Goal: Task Accomplishment & Management: Complete application form

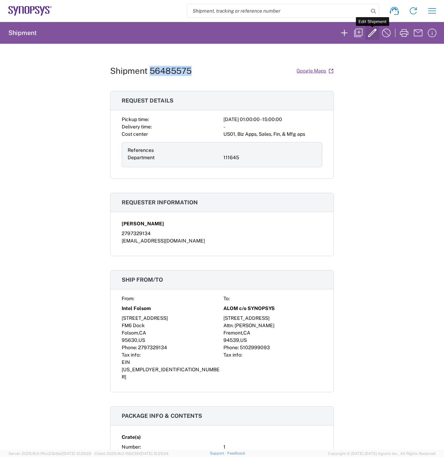
click at [372, 33] on icon "button" at bounding box center [372, 32] width 11 height 11
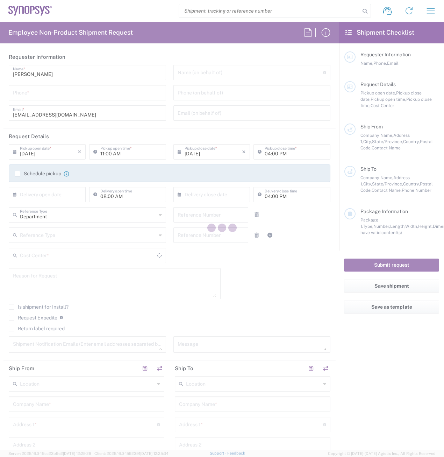
type input "2797329134"
type input "[EMAIL_ADDRESS][DOMAIN_NAME]"
type input "[DATE]"
type input "01:00 AM"
type input "[DATE]"
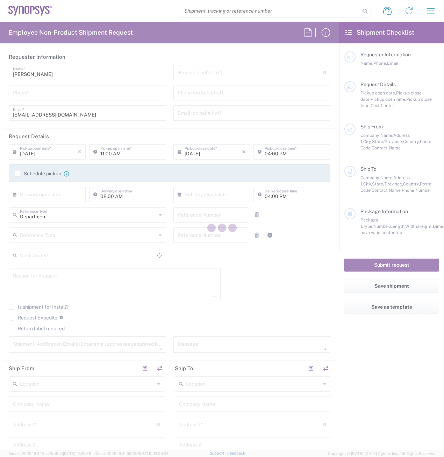
type input "03:00 PM"
type input "111645"
type textarea "1x rack return for scrap, 2x empty ZS5 crate"
type textarea "[EMAIL_ADDRESS][DOMAIN_NAME]"
type input "Intel Folsom"
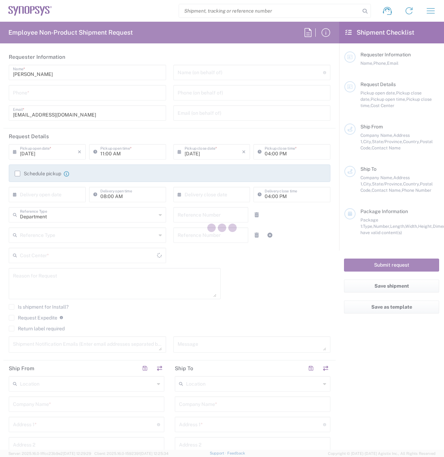
type input "[STREET_ADDRESS]"
type input "FM6 Dock"
type input "Folsom"
type input "95630"
type input "[PERSON_NAME]"
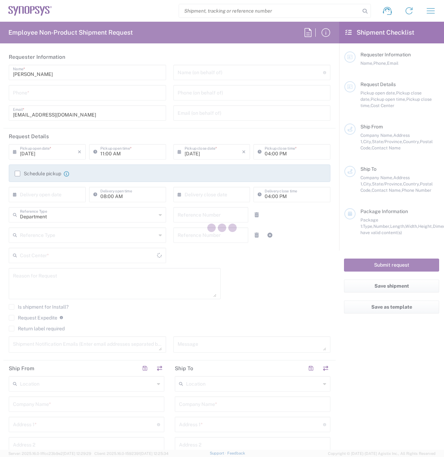
type input "2797329134"
type input "[EMAIL_ADDRESS][DOMAIN_NAME]"
type input "Business (General)"
type input "ALOM c/o SYNOPSYS"
type input "[STREET_ADDRESS]"
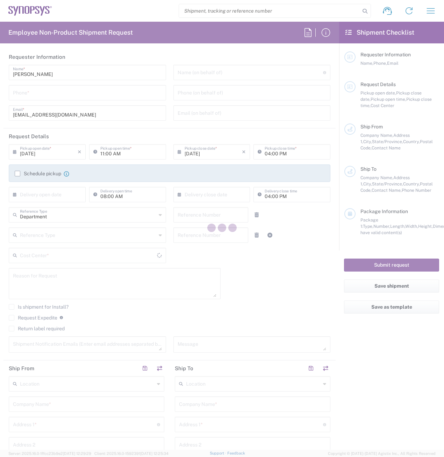
type input "Attn: [PERSON_NAME]"
type input "Fremont"
type input "[US_STATE]"
type input "94539"
type input "[PERSON_NAME]"
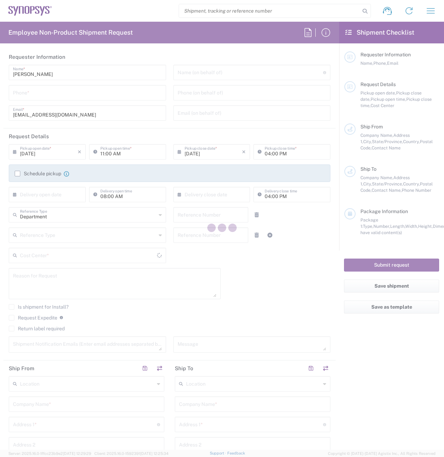
type input "5102999093"
type input "[EMAIL_ADDRESS][DOMAIN_NAME]"
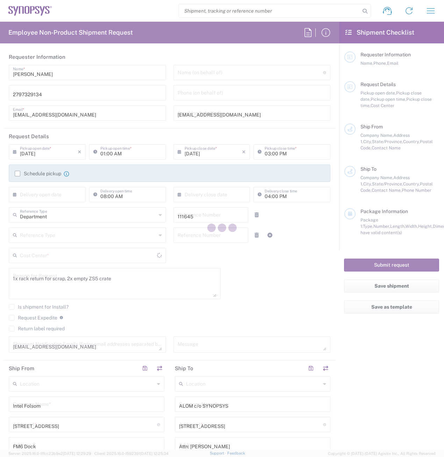
type input "[US_STATE]"
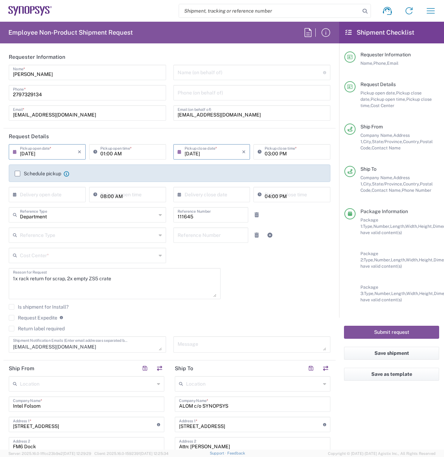
type input "US01, Biz Apps, Sales, Fin, & Mfg aps 111645"
type input "Crate(s)"
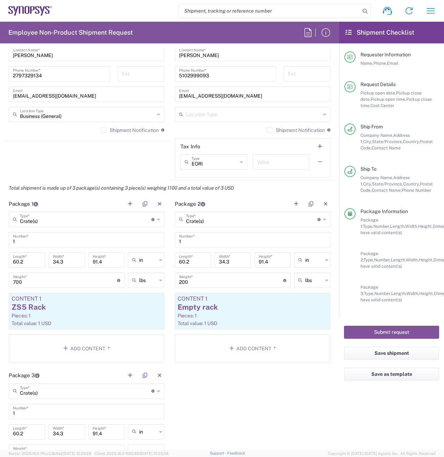
scroll to position [560, 0]
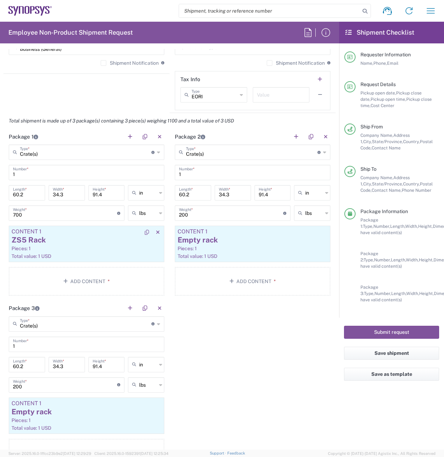
click at [90, 242] on div "ZS5 Rack" at bounding box center [87, 240] width 150 height 10
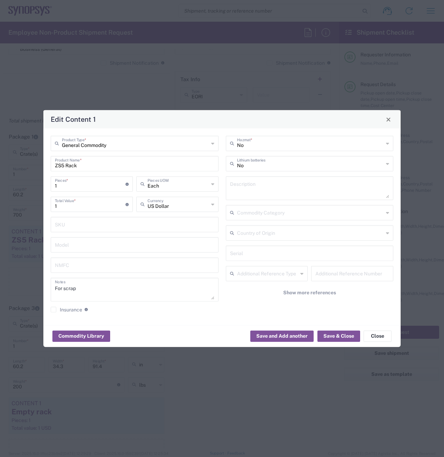
click at [289, 253] on input "text" at bounding box center [310, 253] width 160 height 12
paste input "14201810002"
type input "14201810002"
click at [339, 338] on button "Save & Close" at bounding box center [339, 335] width 43 height 11
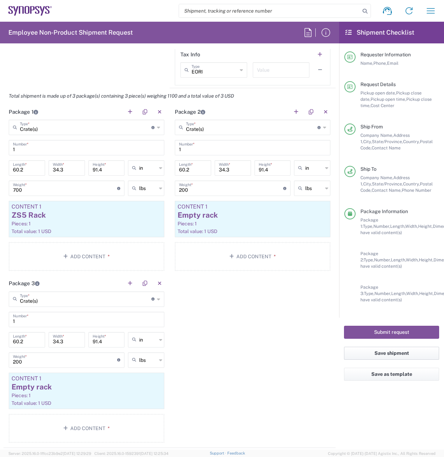
scroll to position [630, 0]
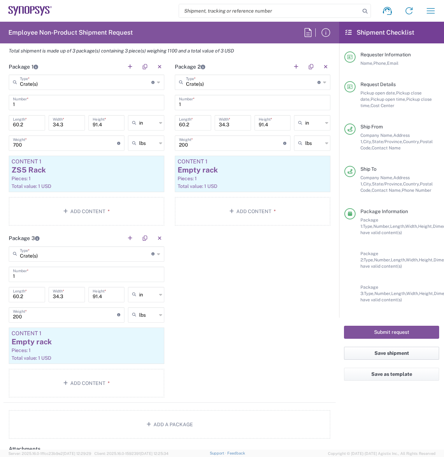
click at [389, 352] on button "Save shipment" at bounding box center [391, 353] width 95 height 13
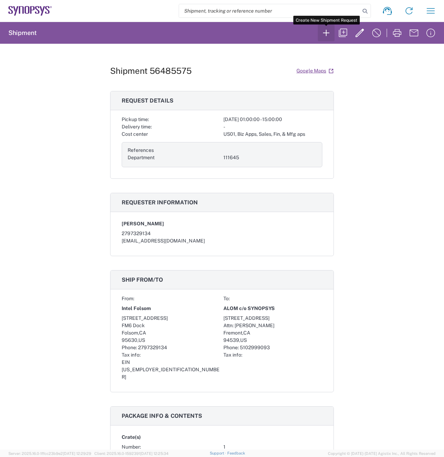
click at [329, 35] on icon "button" at bounding box center [326, 32] width 11 height 11
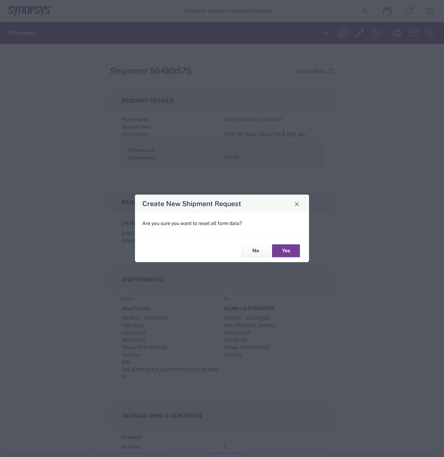
click at [290, 251] on button "Yes" at bounding box center [286, 250] width 28 height 13
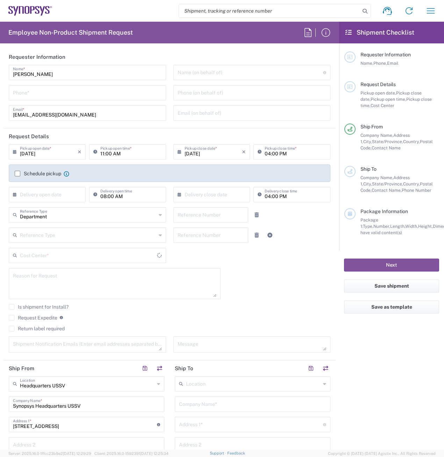
type input "[US_STATE]"
click at [49, 93] on input "tel" at bounding box center [87, 92] width 149 height 12
type input "2797329134"
type input "[EMAIL_ADDRESS][DOMAIN_NAME]"
type input "2797329134"
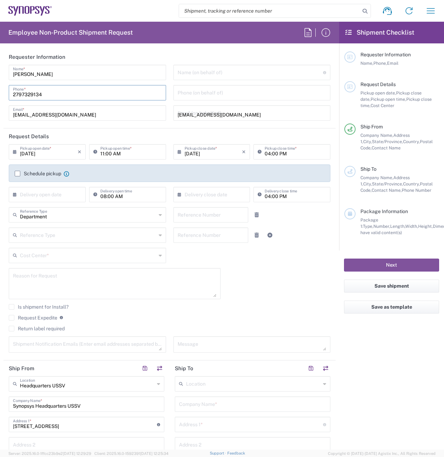
type input "Cyxtera SC9"
type input "[STREET_ADDRESS]"
type input "Santa [PERSON_NAME]"
type input "[US_STATE]"
type input "95054"
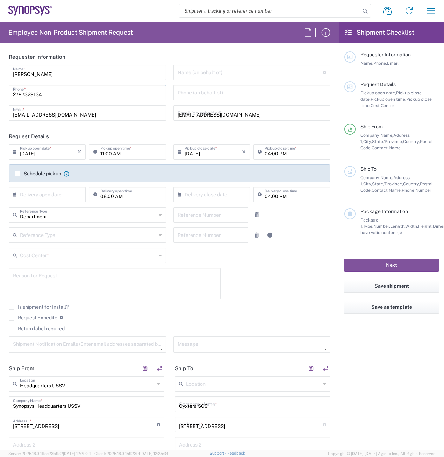
type input "2797329134"
type input "[EMAIL_ADDRESS][DOMAIN_NAME]"
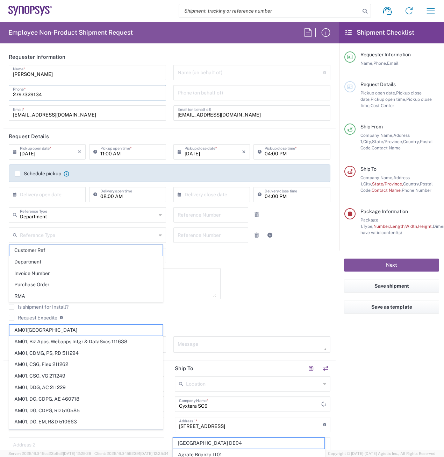
type input "FM6 Dock"
type input "Attn: [PERSON_NAME]"
click at [249, 114] on input "[EMAIL_ADDRESS][DOMAIN_NAME]" at bounding box center [252, 112] width 149 height 12
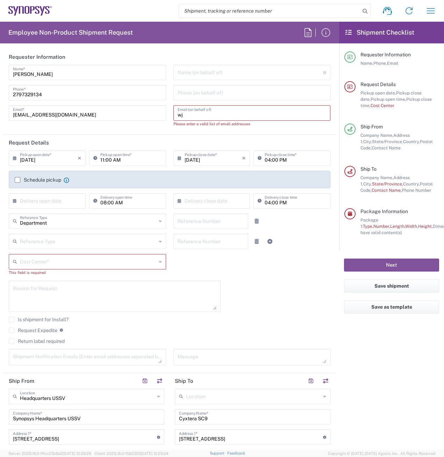
type input "w"
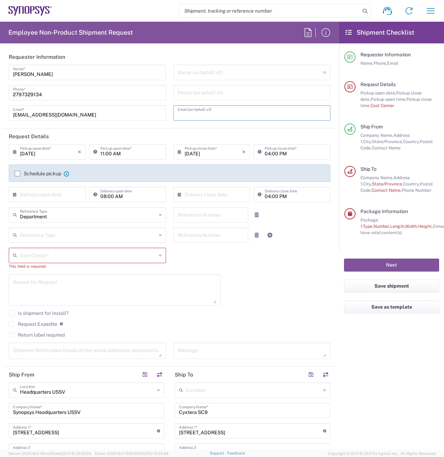
click at [63, 153] on input "[DATE]" at bounding box center [49, 151] width 58 height 12
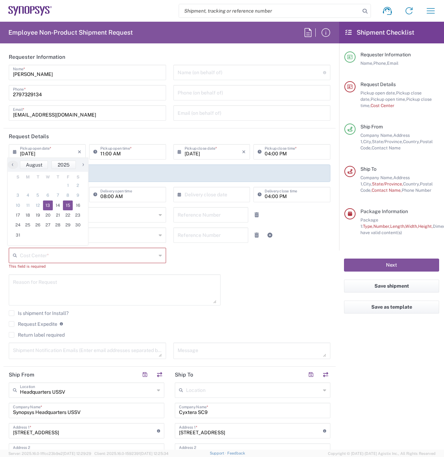
click at [70, 205] on span "15" at bounding box center [68, 206] width 10 height 10
type input "[DATE]"
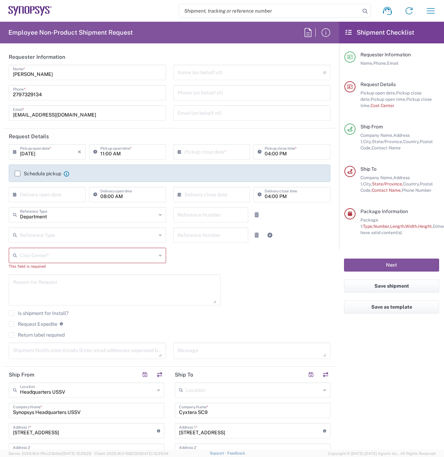
click at [103, 153] on input "11:00 AM" at bounding box center [131, 151] width 62 height 12
click at [136, 156] on input "12:00 AM" at bounding box center [131, 151] width 62 height 12
type input "12:00 PM"
click at [286, 153] on input "04:00 PM" at bounding box center [296, 151] width 62 height 12
type input "02:00 PM"
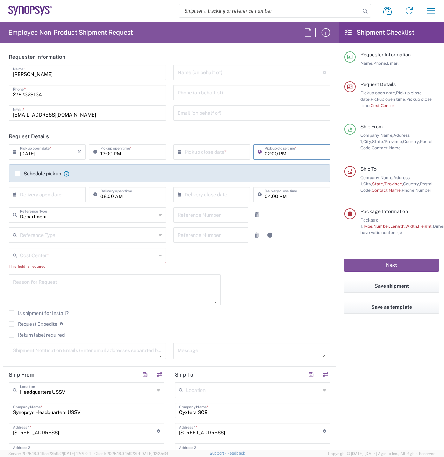
click at [14, 172] on div "Schedule pickup When scheduling a pickup please be sure to meet the following c…" at bounding box center [169, 175] width 317 height 11
click at [19, 172] on label "Schedule pickup" at bounding box center [38, 174] width 47 height 6
click at [17, 174] on input "Schedule pickup" at bounding box center [17, 174] width 0 height 0
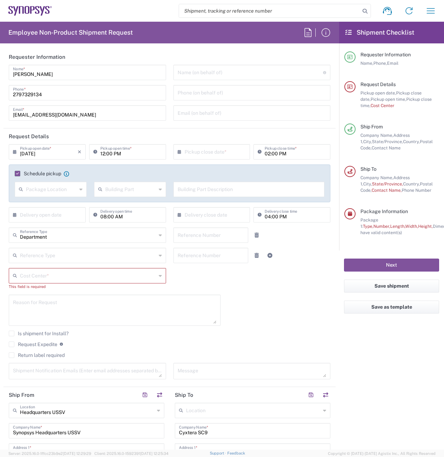
click at [159, 275] on icon at bounding box center [160, 275] width 3 height 11
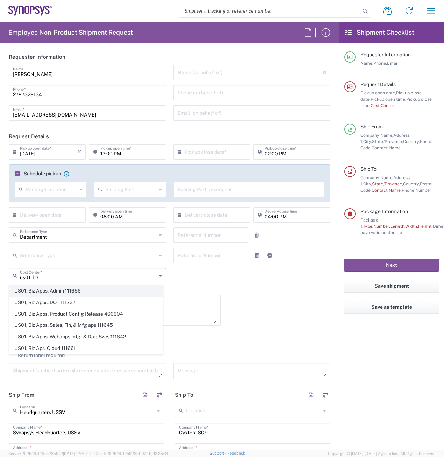
drag, startPoint x: 113, startPoint y: 279, endPoint x: 104, endPoint y: 285, distance: 10.9
click at [112, 281] on input "us01, biz" at bounding box center [88, 275] width 136 height 12
click at [109, 322] on span "US01, Biz Apps, Sales, Fin, & Mfg aps 111645" at bounding box center [85, 325] width 153 height 11
type input "US01, Biz Apps, Sales, Fin, & Mfg aps 111645"
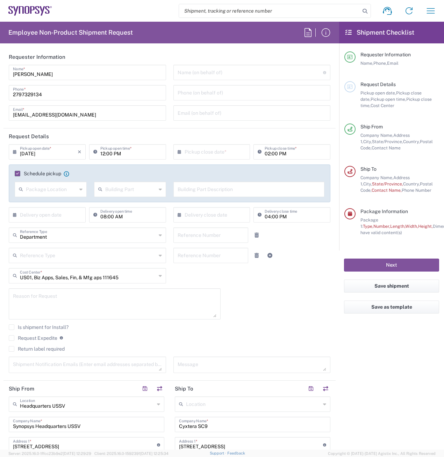
click at [116, 300] on textarea at bounding box center [115, 303] width 204 height 27
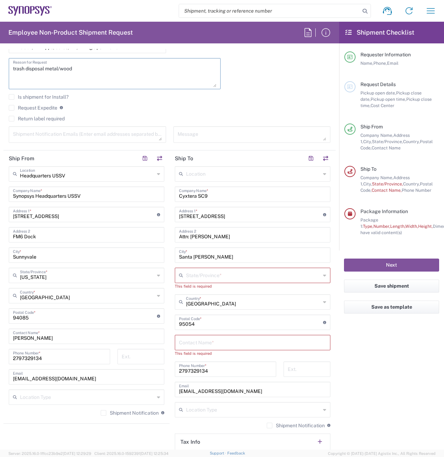
scroll to position [245, 0]
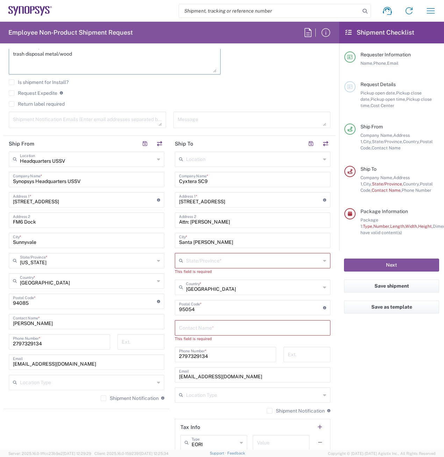
type textarea "trash disposal metal/wood"
click at [241, 180] on input "Cyxtera SC9" at bounding box center [252, 179] width 147 height 12
type input "C"
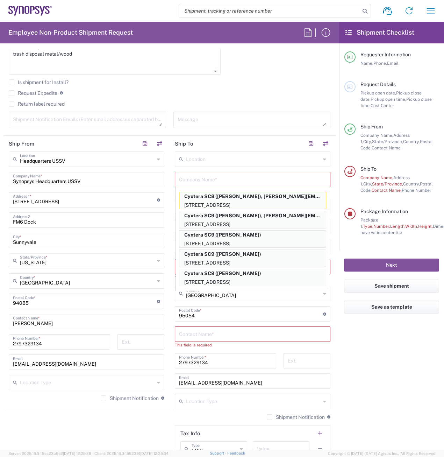
click at [244, 206] on p "[STREET_ADDRESS]" at bounding box center [253, 205] width 147 height 9
type input "Cyxtera SC8"
type input "[US_STATE]"
type input "[PERSON_NAME]"
type input "4085333969"
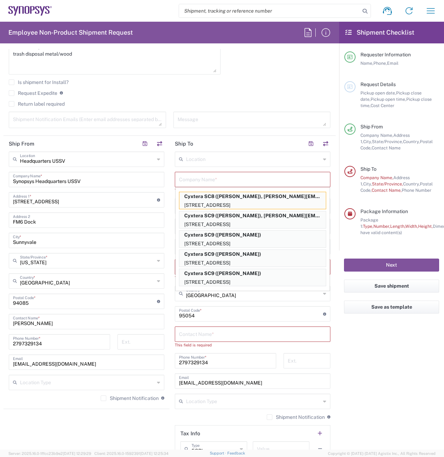
type input "[EMAIL_ADDRESS][DOMAIN_NAME]"
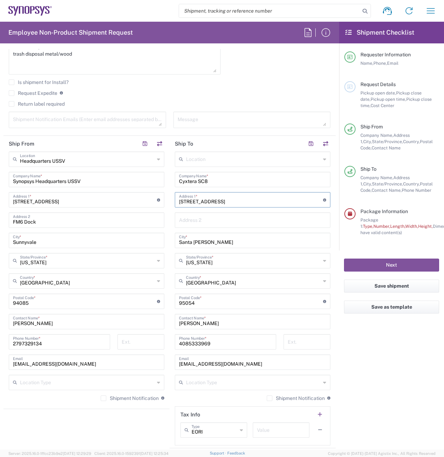
click at [242, 201] on input "[STREET_ADDRESS]" at bounding box center [251, 199] width 144 height 12
type input "4"
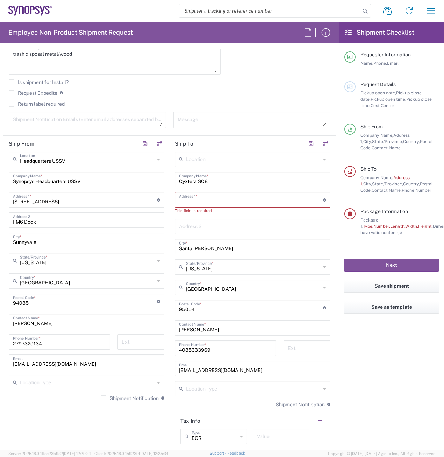
click at [199, 211] on div "This field is required" at bounding box center [253, 211] width 156 height 6
click at [227, 184] on input "Cyxtera SC8" at bounding box center [252, 179] width 147 height 12
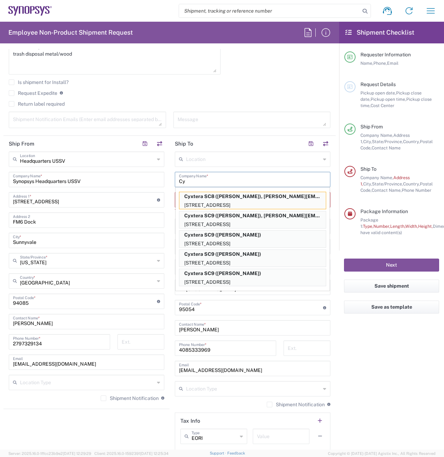
type input "C"
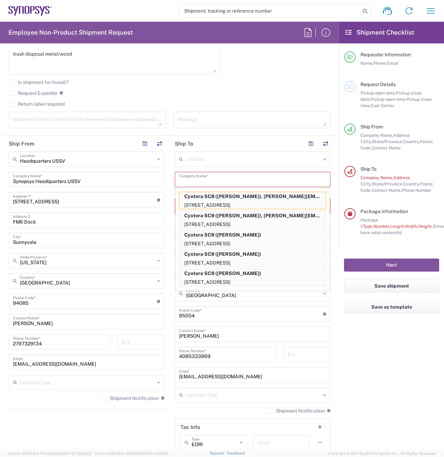
click at [205, 164] on input "text" at bounding box center [253, 159] width 135 height 12
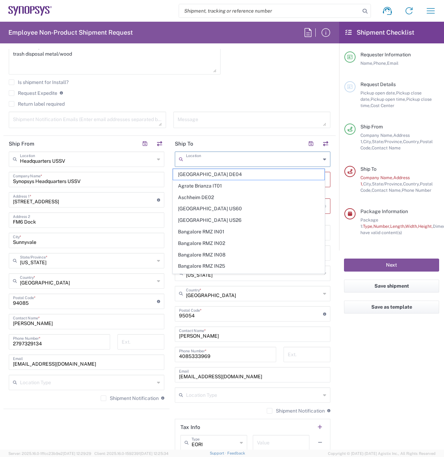
click at [166, 174] on main "Headquarters USSV Location Headquarters [GEOGRAPHIC_DATA] Agrate Brianza IT01 […" at bounding box center [86, 279] width 166 height 255
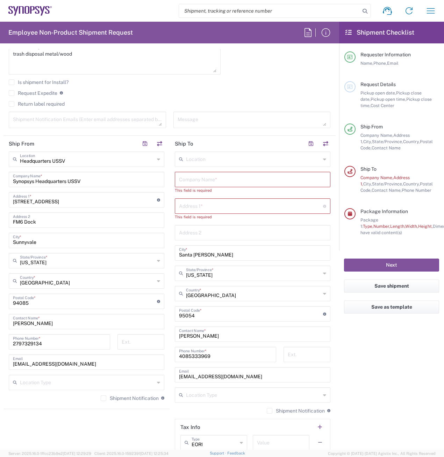
click at [226, 253] on input "Santa [PERSON_NAME]" at bounding box center [252, 252] width 147 height 12
type input "S"
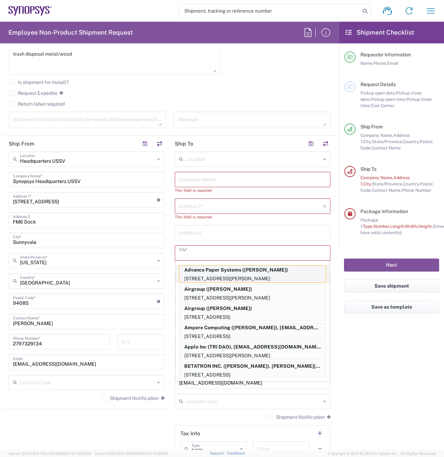
click at [223, 280] on p "[STREET_ADDRESS][PERSON_NAME]" at bounding box center [253, 278] width 147 height 9
type input "Advance Paper Systems"
type input "[STREET_ADDRESS][PERSON_NAME]"
type input "[GEOGRAPHIC_DATA][PERSON_NAME]"
type input "95112"
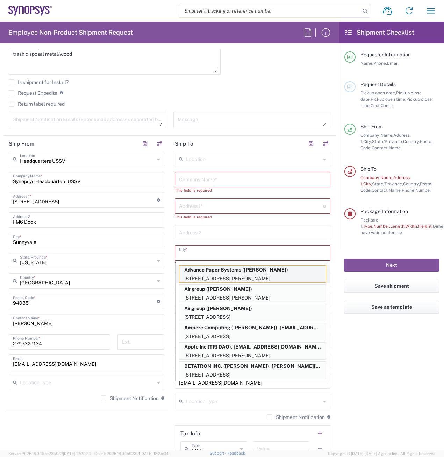
type input "[PERSON_NAME]"
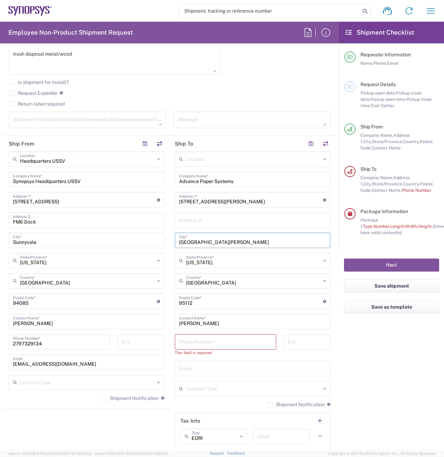
click at [220, 242] on input "[GEOGRAPHIC_DATA][PERSON_NAME]" at bounding box center [252, 240] width 147 height 12
type input "S"
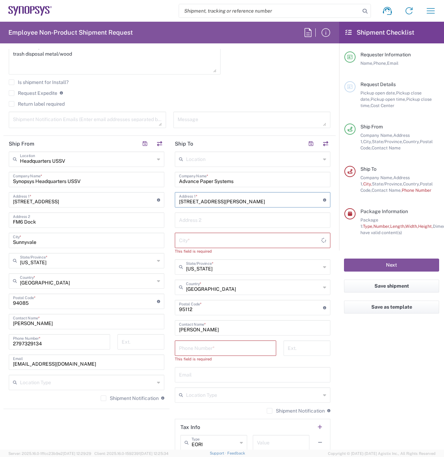
click at [233, 201] on input "[STREET_ADDRESS][PERSON_NAME]" at bounding box center [251, 199] width 144 height 12
type input "4"
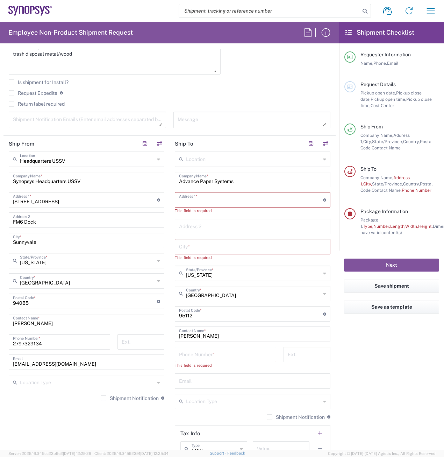
click at [239, 183] on input "Advance Paper Systems" at bounding box center [252, 179] width 147 height 12
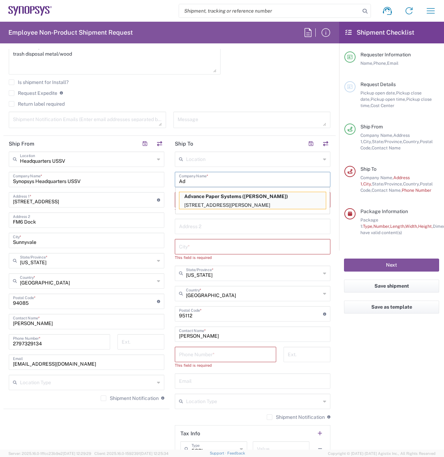
type input "A"
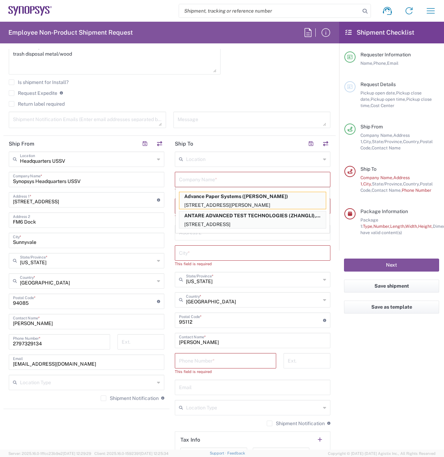
click at [227, 287] on div "Location [GEOGRAPHIC_DATA] DE04 Agrate Brianza IT01 [GEOGRAPHIC_DATA] DE02 [GEO…" at bounding box center [253, 311] width 156 height 319
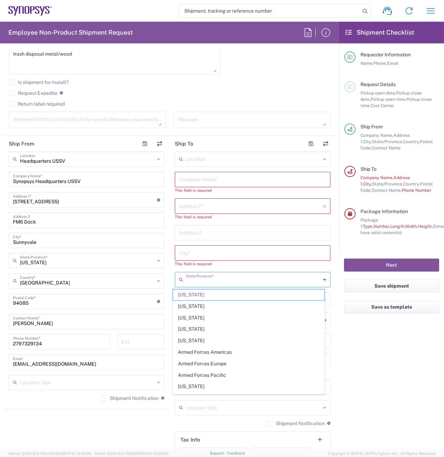
click at [227, 281] on input "text" at bounding box center [253, 279] width 135 height 12
click at [166, 292] on main "Headquarters USSV Location Headquarters [GEOGRAPHIC_DATA] Agrate Brianza IT01 […" at bounding box center [86, 279] width 166 height 255
type input "[US_STATE]"
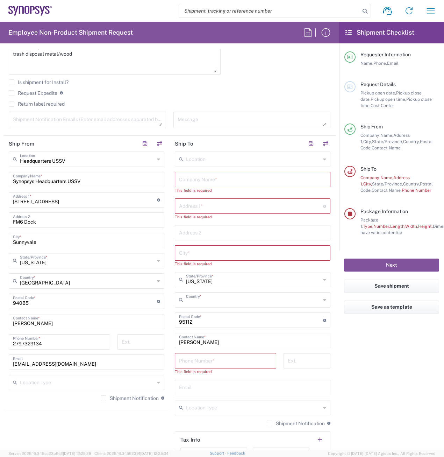
click at [229, 299] on input "text" at bounding box center [253, 299] width 135 height 12
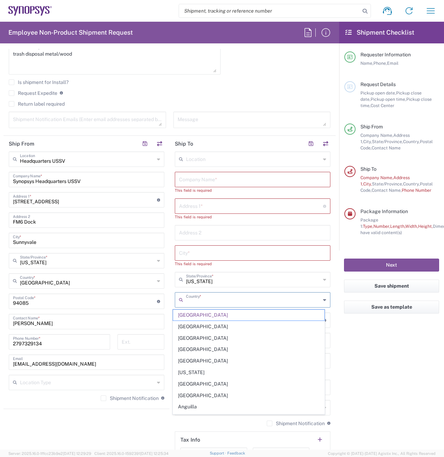
click at [167, 294] on main "Headquarters USSV Location Headquarters [GEOGRAPHIC_DATA] Agrate Brianza IT01 […" at bounding box center [86, 279] width 166 height 255
type input "[GEOGRAPHIC_DATA]"
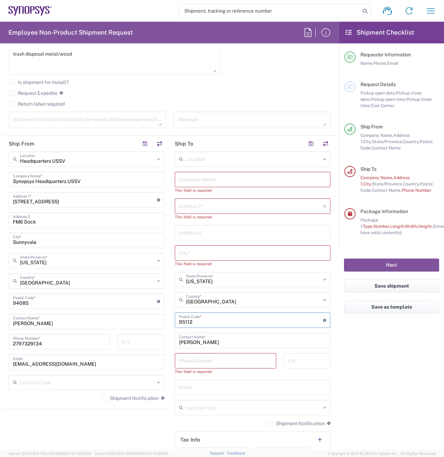
click at [215, 315] on input "undefined" at bounding box center [251, 320] width 144 height 12
type input "9"
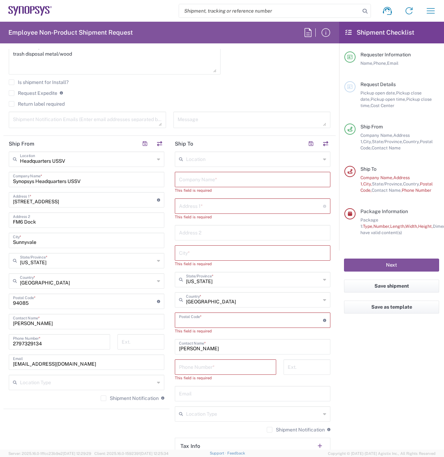
click at [233, 348] on input "[PERSON_NAME]" at bounding box center [252, 346] width 147 height 12
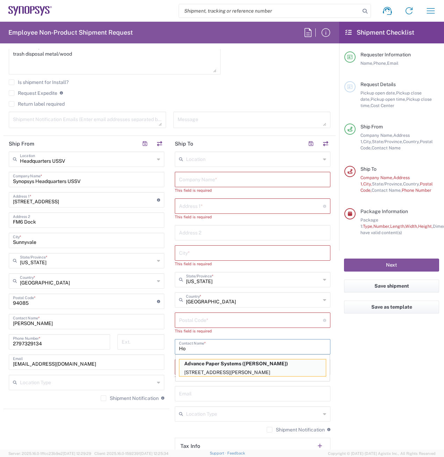
type input "H"
click at [396, 379] on agx-form-checklist "Shipment Checklist Requester Information Name, Phone, Email Request Details Pic…" at bounding box center [391, 236] width 105 height 428
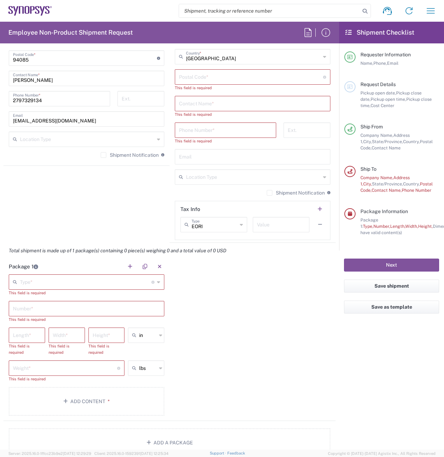
scroll to position [490, 0]
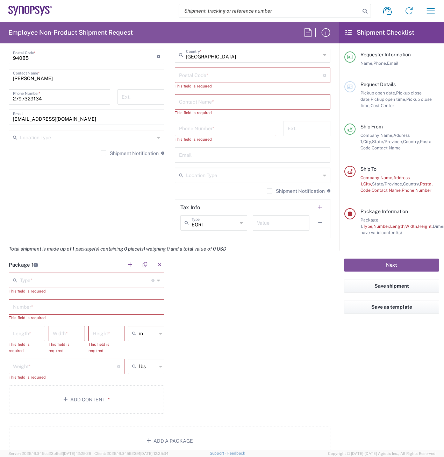
click at [154, 278] on div "Type * Material used to package goods" at bounding box center [87, 280] width 156 height 15
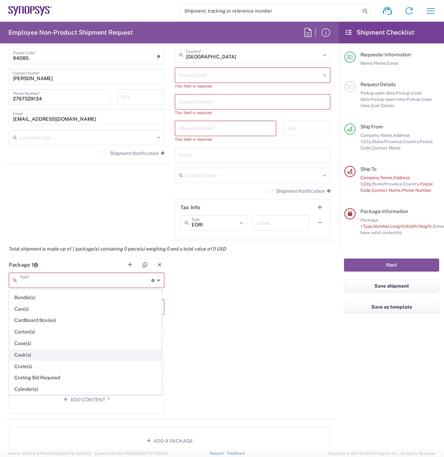
scroll to position [70, 0]
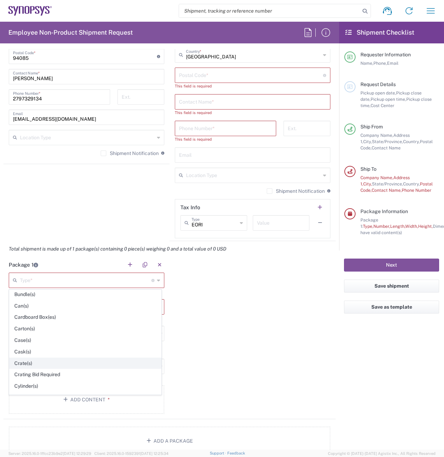
click at [130, 363] on span "Crate(s)" at bounding box center [85, 363] width 152 height 11
type input "Crate(s)"
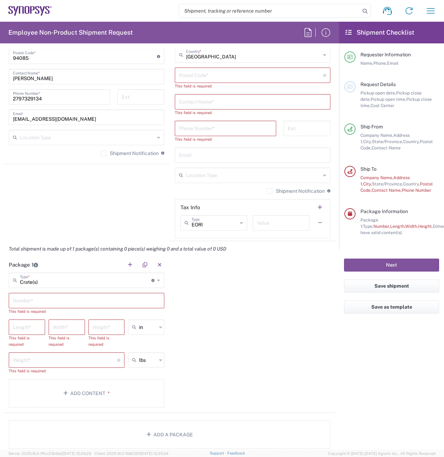
click at [50, 303] on input "text" at bounding box center [86, 300] width 147 height 12
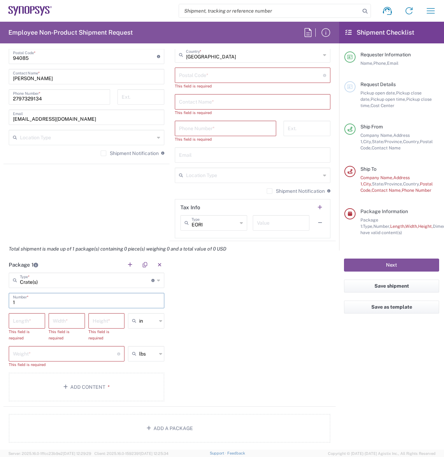
type input "1"
click at [38, 324] on input "number" at bounding box center [27, 320] width 28 height 12
click at [159, 321] on icon at bounding box center [160, 320] width 3 height 11
click at [146, 345] on span "cm" at bounding box center [144, 347] width 34 height 11
type input "cm"
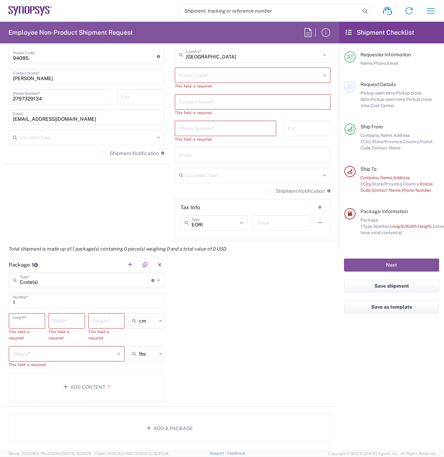
click at [37, 322] on input "number" at bounding box center [27, 320] width 28 height 12
type input "205"
type input "80"
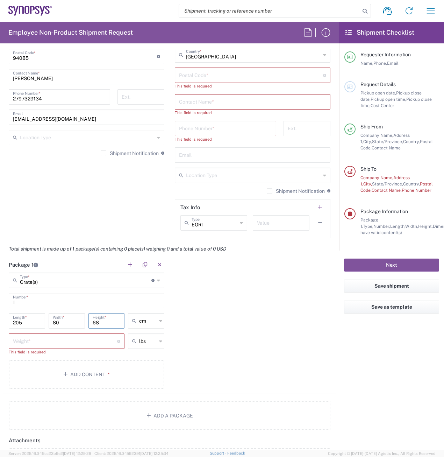
type input "68"
type input "cm"
click at [72, 344] on input "number" at bounding box center [65, 341] width 104 height 12
click at [159, 342] on icon at bounding box center [160, 341] width 3 height 11
click at [147, 364] on span "kgs" at bounding box center [144, 368] width 34 height 11
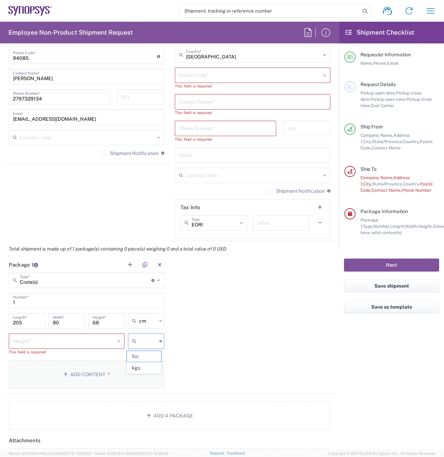
type input "kgs"
click at [93, 342] on input "number" at bounding box center [65, 341] width 104 height 12
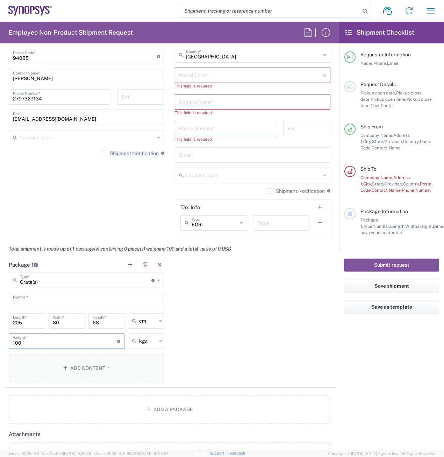
type input "100"
click at [80, 365] on button "Add Content *" at bounding box center [87, 368] width 156 height 29
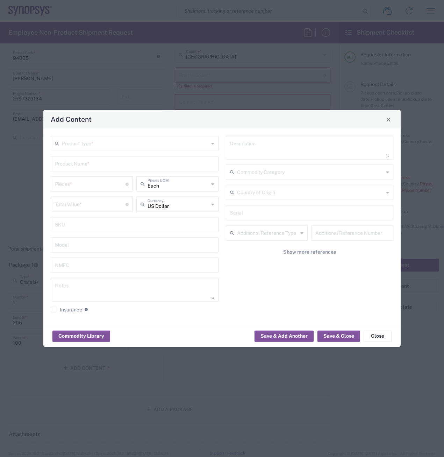
click at [213, 143] on icon at bounding box center [212, 143] width 3 height 11
drag, startPoint x: 185, startPoint y: 168, endPoint x: 181, endPoint y: 166, distance: 4.4
click at [185, 167] on span "General Commodity" at bounding box center [134, 170] width 167 height 11
type input "General Commodity"
click at [164, 164] on input "text" at bounding box center [135, 163] width 160 height 12
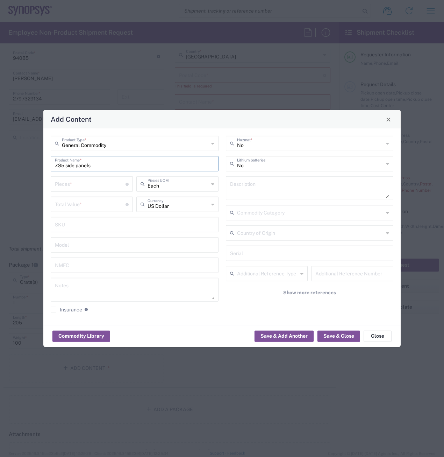
type input "ZS5 side panels"
click at [97, 189] on input "number" at bounding box center [90, 183] width 71 height 12
type input "5"
click at [107, 198] on input "number" at bounding box center [90, 204] width 71 height 12
type input "0"
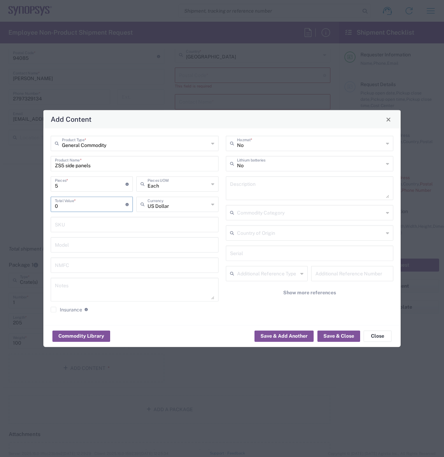
click at [155, 286] on textarea at bounding box center [135, 290] width 160 height 20
type textarea "for trash disposal"
click at [341, 334] on button "Save & Close" at bounding box center [339, 335] width 43 height 11
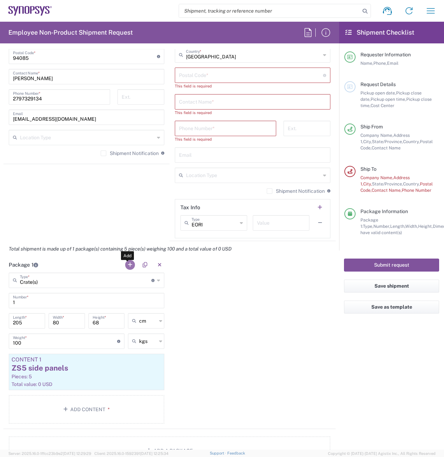
click at [125, 267] on button "button" at bounding box center [130, 265] width 10 height 10
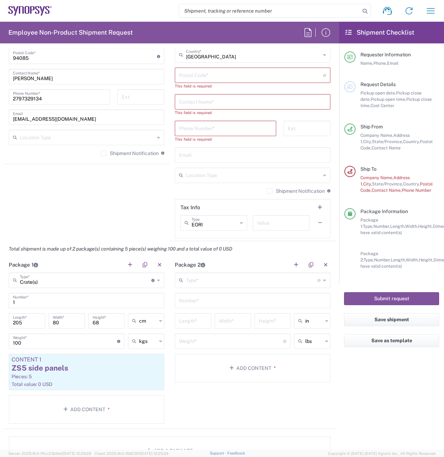
click at [253, 276] on input "text" at bounding box center [252, 280] width 132 height 12
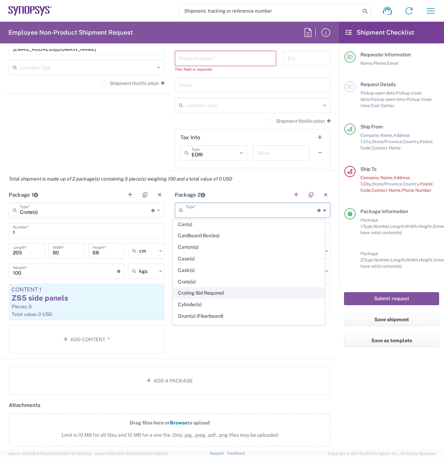
scroll to position [105, 0]
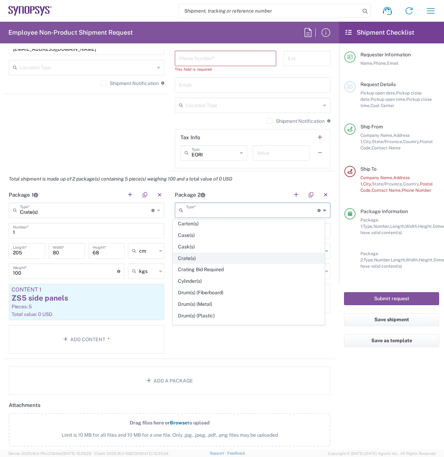
click at [220, 257] on span "Crate(s)" at bounding box center [249, 258] width 152 height 11
type input "Crate(s)"
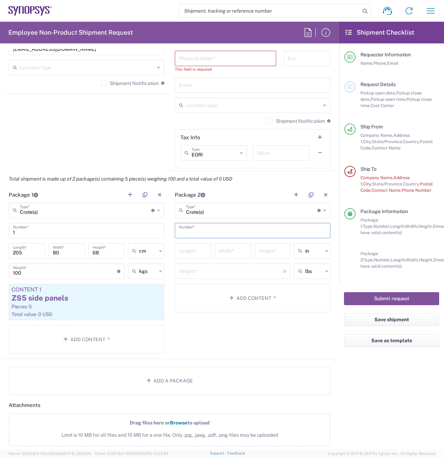
click at [218, 229] on input "text" at bounding box center [252, 230] width 147 height 12
type input "1"
click at [203, 249] on input "number" at bounding box center [193, 250] width 28 height 12
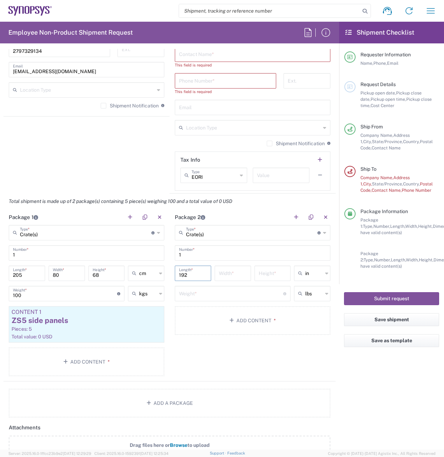
scroll to position [525, 0]
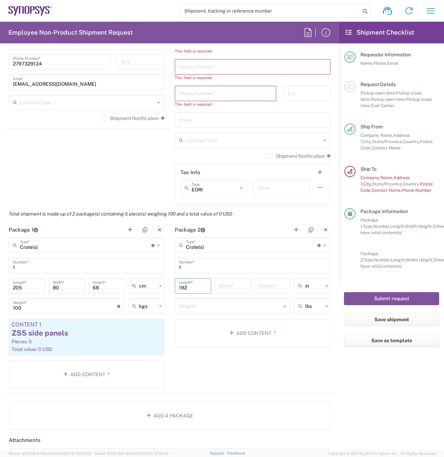
type input "192"
click at [325, 286] on icon at bounding box center [326, 285] width 3 height 11
click at [315, 310] on span "cm" at bounding box center [307, 312] width 34 height 11
type input "487.68"
type input "cm"
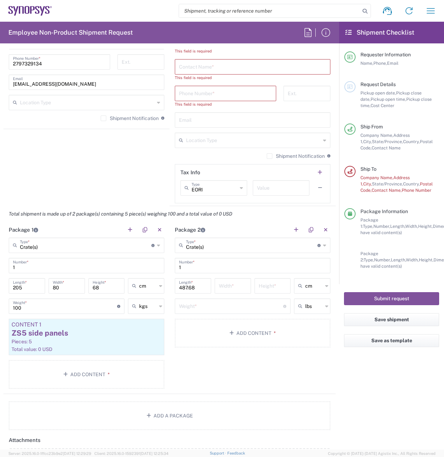
click at [193, 285] on input "487.68" at bounding box center [193, 285] width 28 height 12
type input "4"
type input "192"
type input "80"
type input "105"
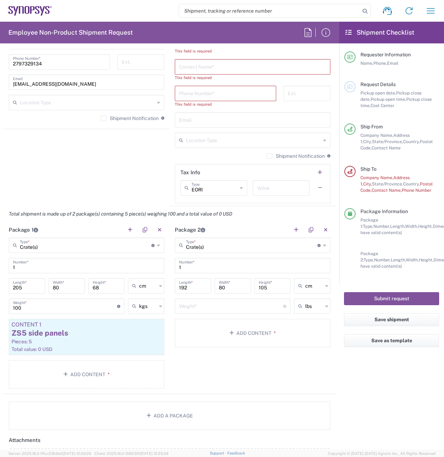
click at [321, 307] on div "lbs" at bounding box center [312, 306] width 36 height 15
click at [314, 334] on span "kgs" at bounding box center [307, 333] width 34 height 11
type input "kgs"
click at [268, 308] on input "number" at bounding box center [231, 306] width 104 height 12
type input "172"
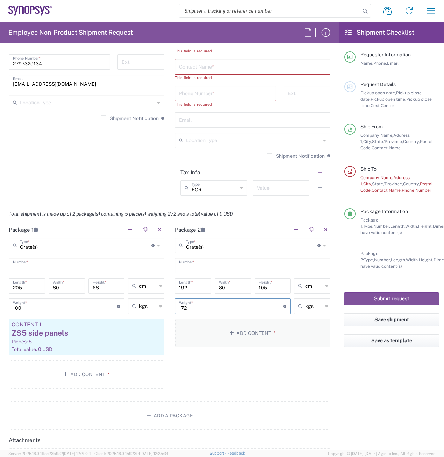
click at [251, 333] on button "Add Content *" at bounding box center [253, 333] width 156 height 29
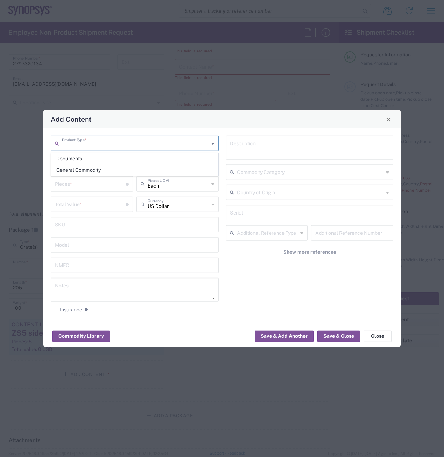
click at [148, 142] on input "text" at bounding box center [135, 143] width 147 height 12
click at [135, 170] on span "General Commodity" at bounding box center [134, 170] width 167 height 11
type input "General Commodity"
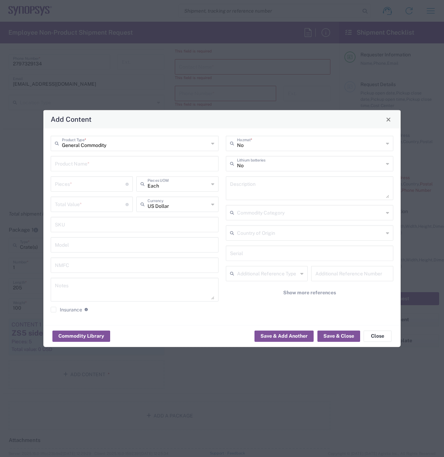
click at [123, 163] on input "text" at bounding box center [135, 163] width 160 height 12
type input "ZS5 side panels"
click at [82, 181] on input "number" at bounding box center [90, 183] width 71 height 12
type input "5"
click at [91, 201] on input "number" at bounding box center [90, 204] width 71 height 12
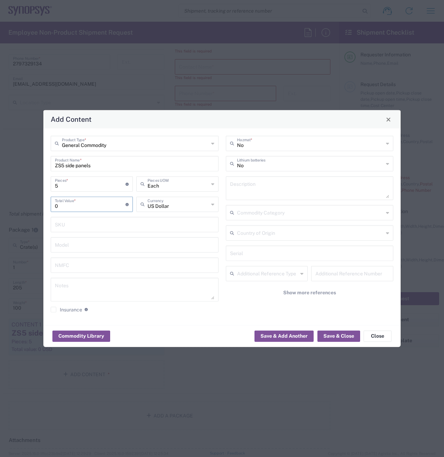
type input "0"
click at [131, 287] on textarea at bounding box center [135, 290] width 160 height 20
type textarea "for trash disposal"
click at [341, 335] on button "Save & Close" at bounding box center [339, 335] width 43 height 11
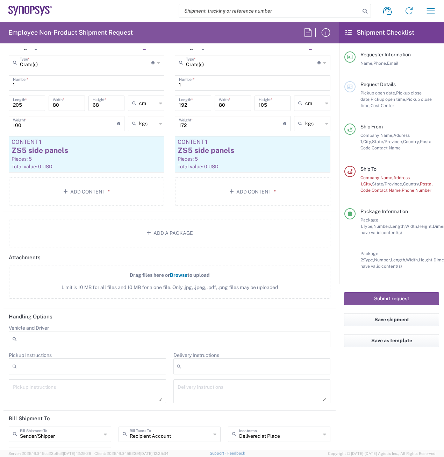
scroll to position [735, 0]
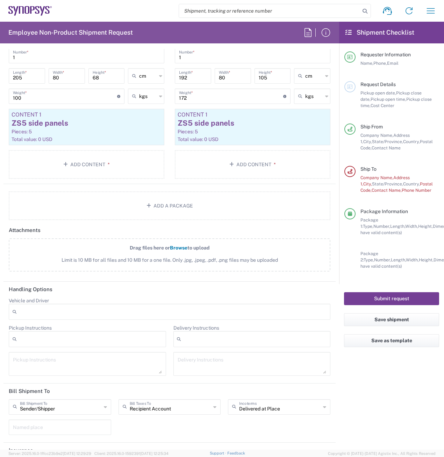
drag, startPoint x: 391, startPoint y: 297, endPoint x: 290, endPoint y: 360, distance: 119.3
click at [390, 366] on agx-form-checklist "Shipment Checklist Requester Information Name, Phone, Email Request Details Pic…" at bounding box center [391, 236] width 105 height 428
click at [209, 349] on div "Delivery Instructions After Hour Delivery Breakdown Crane Required Delivery Dep…" at bounding box center [252, 353] width 165 height 56
drag, startPoint x: 213, startPoint y: 360, endPoint x: 222, endPoint y: 360, distance: 8.4
click at [216, 360] on textarea at bounding box center [252, 364] width 149 height 20
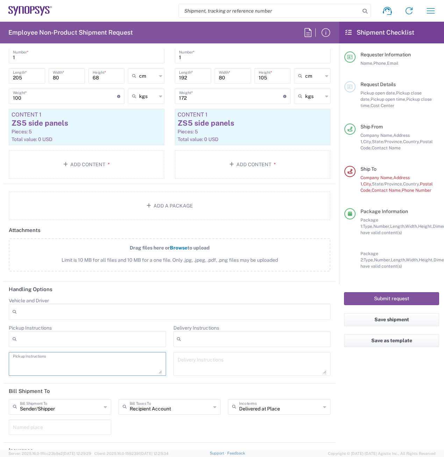
click at [121, 359] on textarea at bounding box center [87, 364] width 149 height 20
type textarea "for trash"
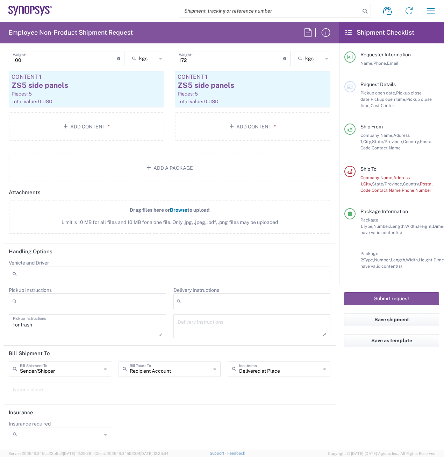
scroll to position [773, 0]
click at [388, 301] on button "Submit request" at bounding box center [391, 298] width 95 height 13
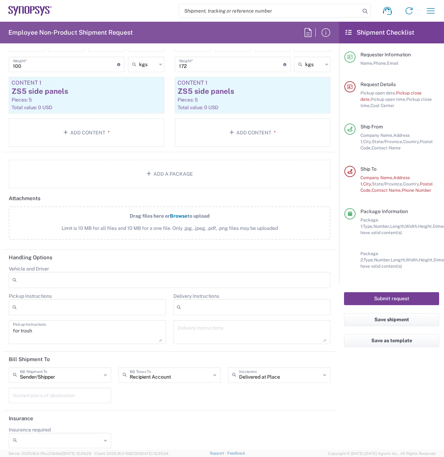
scroll to position [779, 0]
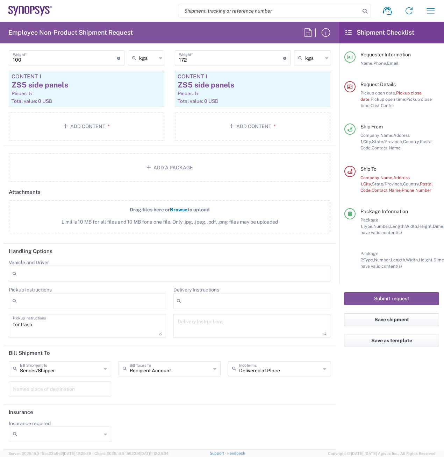
drag, startPoint x: 391, startPoint y: 321, endPoint x: 417, endPoint y: 186, distance: 137.2
click at [420, 186] on agx-form-checklist "Shipment Checklist Requester Information Name, Phone, Email Request Details Pic…" at bounding box center [391, 236] width 105 height 428
click at [406, 316] on button "Save shipment" at bounding box center [391, 319] width 95 height 13
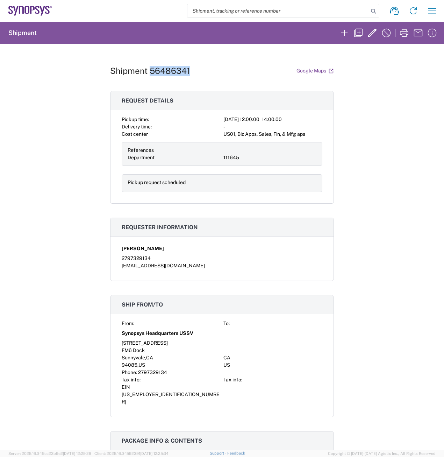
drag, startPoint x: 191, startPoint y: 70, endPoint x: 148, endPoint y: 72, distance: 43.4
click at [148, 72] on div "Shipment 56486341 Google Maps" at bounding box center [222, 71] width 224 height 12
copy h1 "56486341"
